Goal: Navigation & Orientation: Understand site structure

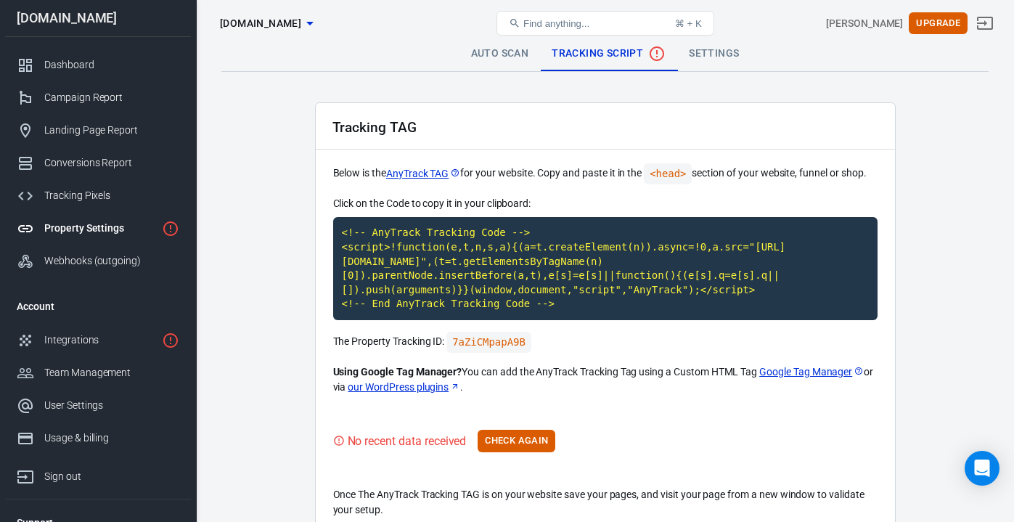
click at [936, 189] on main "Auto Scan Tracking Script Settings Tracking TAG Below is the AnyTrack TAG for y…" at bounding box center [604, 285] width 767 height 499
click at [70, 342] on div "Integrations" at bounding box center [100, 339] width 112 height 15
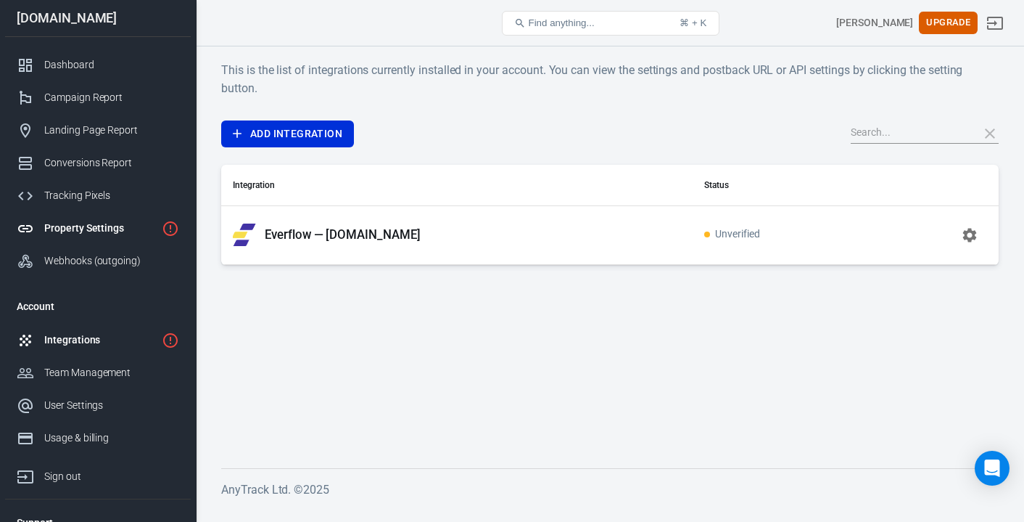
click at [93, 229] on div "Property Settings" at bounding box center [100, 228] width 112 height 15
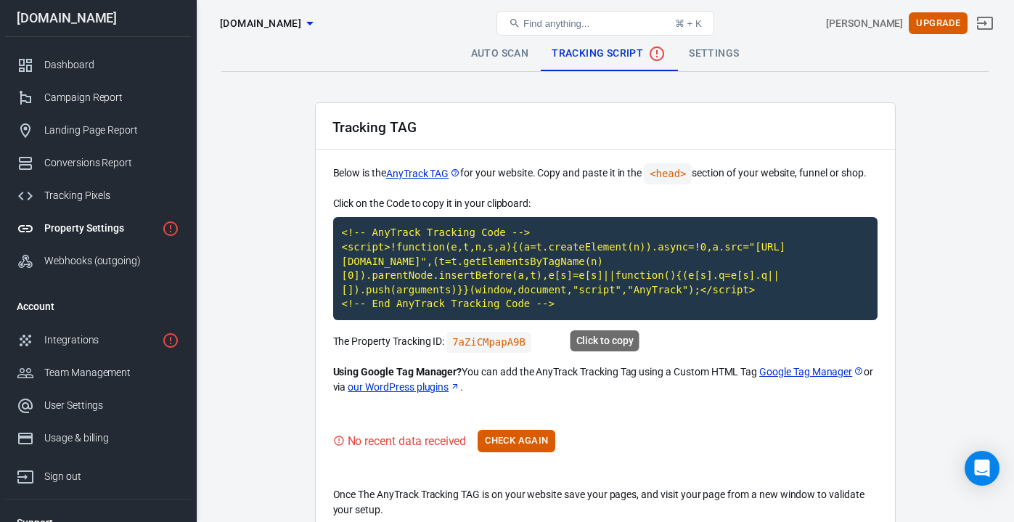
scroll to position [76, 0]
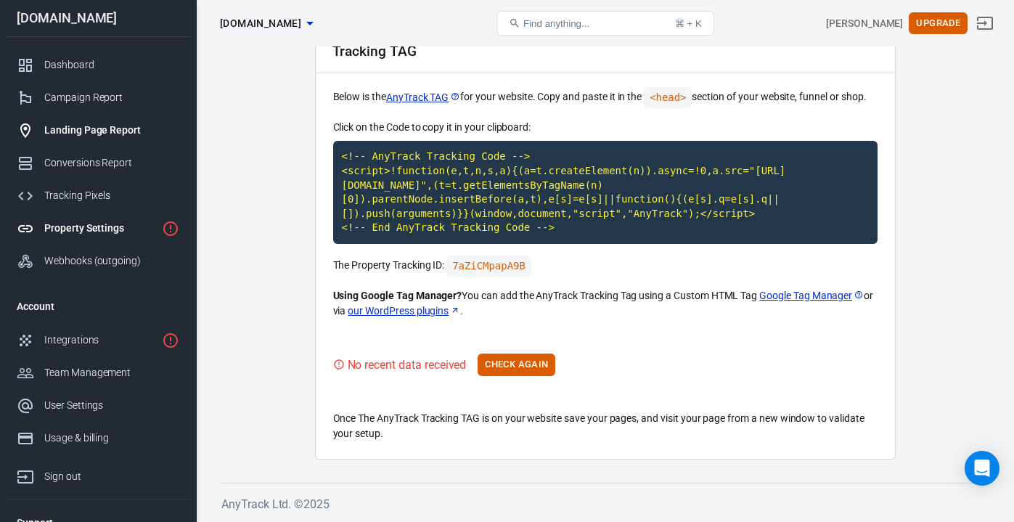
click at [105, 133] on div "Landing Page Report" at bounding box center [111, 130] width 135 height 15
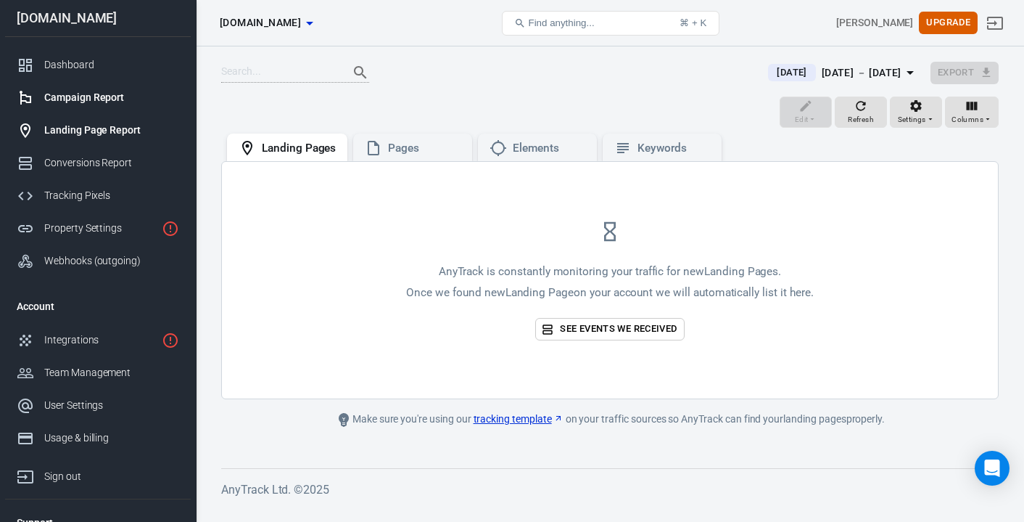
click at [104, 103] on div "Campaign Report" at bounding box center [111, 97] width 135 height 15
